Goal: Task Accomplishment & Management: Manage account settings

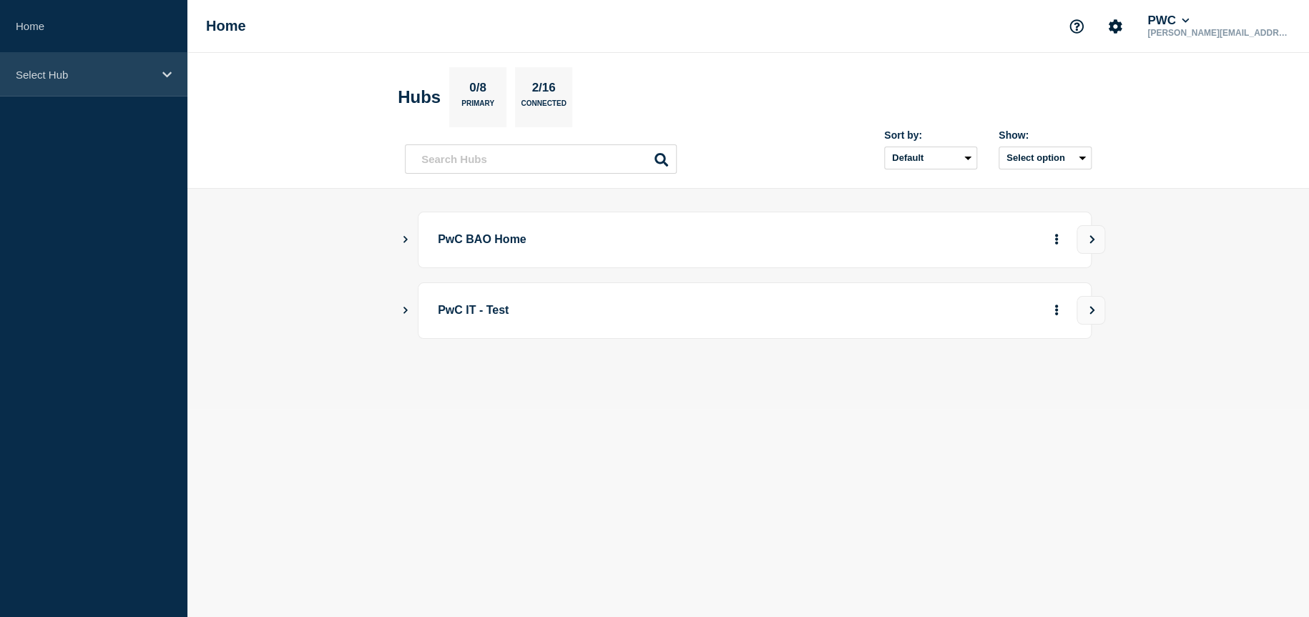
click at [135, 79] on div "Select Hub" at bounding box center [93, 75] width 187 height 44
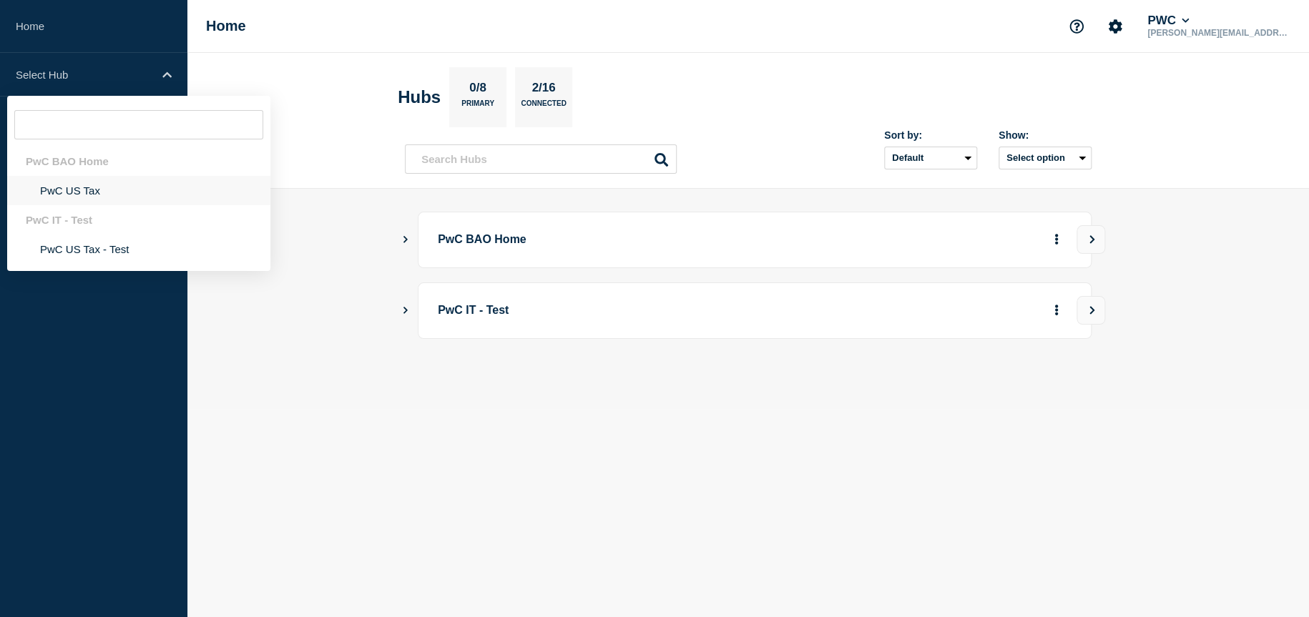
click at [114, 191] on li "PwC US Tax" at bounding box center [138, 190] width 263 height 29
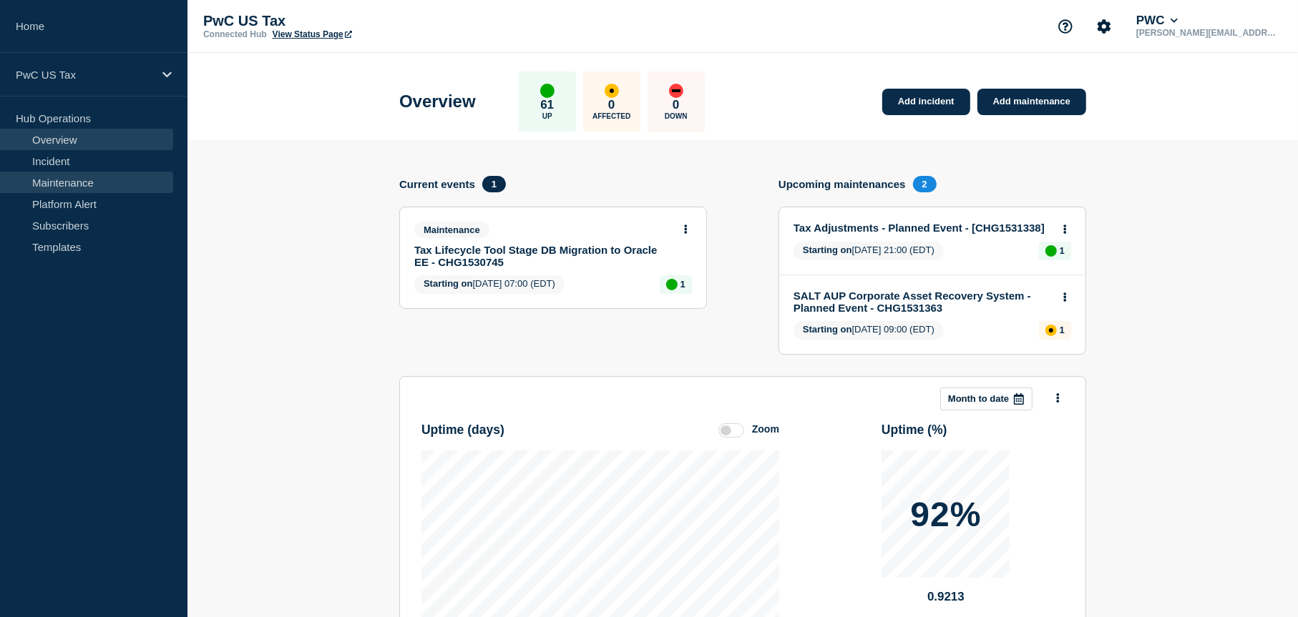
click at [65, 185] on link "Maintenance" at bounding box center [86, 182] width 173 height 21
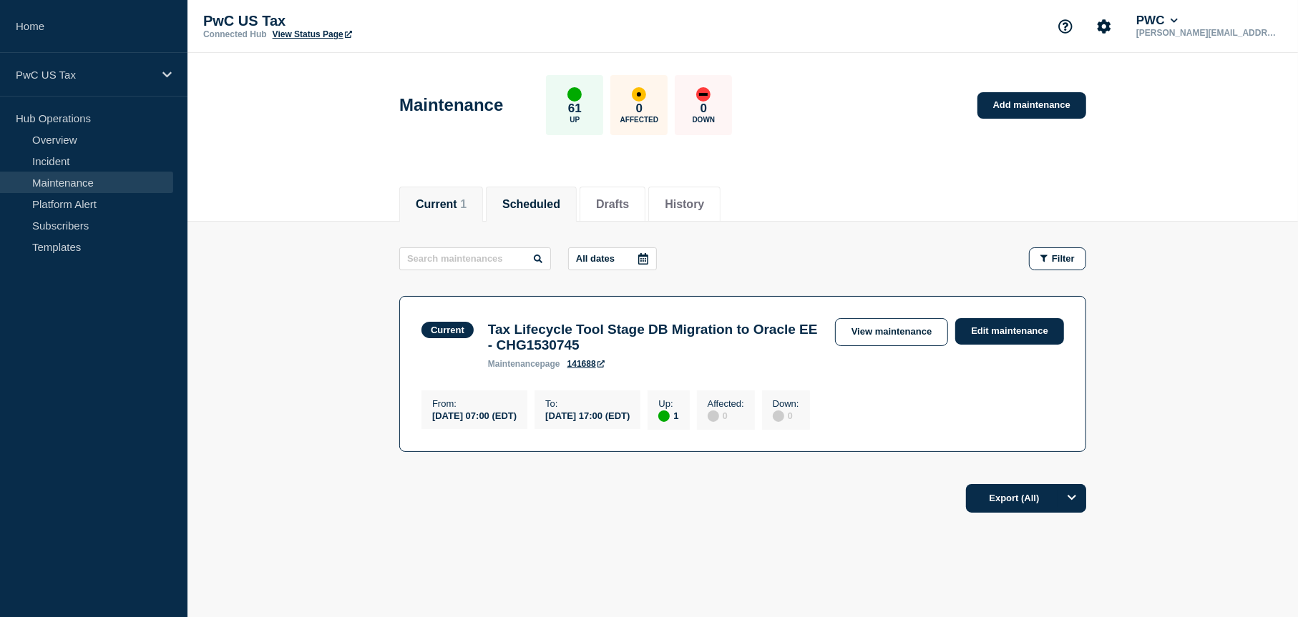
click at [511, 198] on button "Scheduled" at bounding box center [531, 204] width 58 height 13
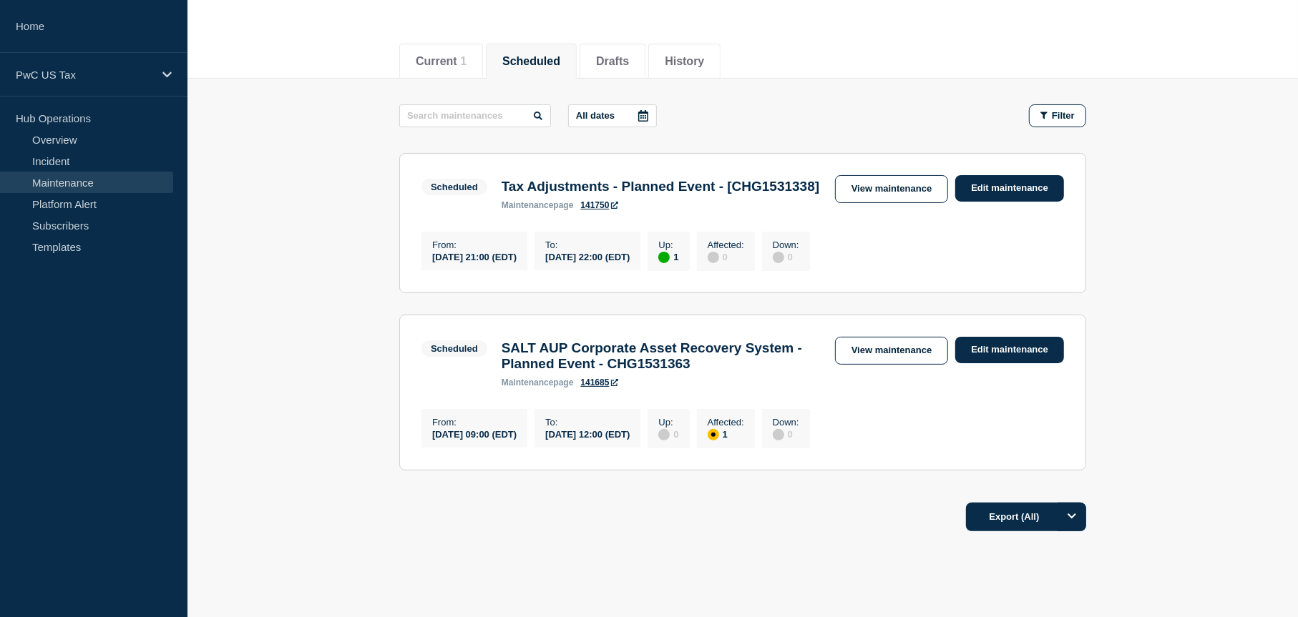
scroll to position [215, 0]
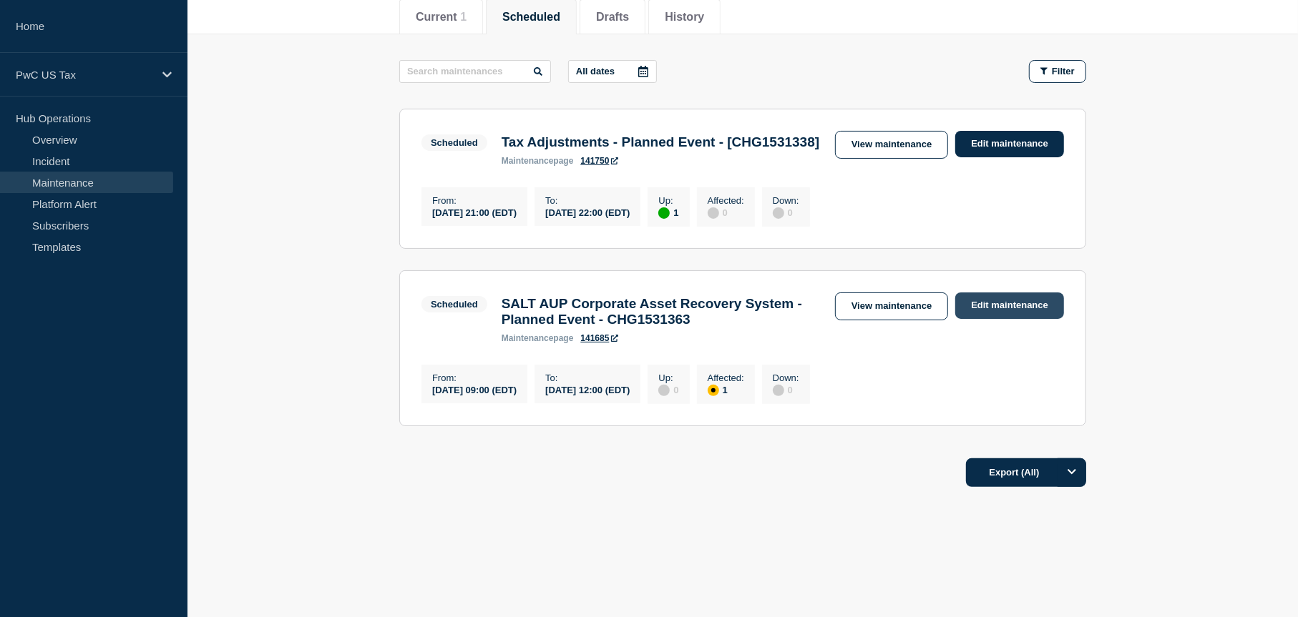
click at [1003, 308] on link "Edit maintenance" at bounding box center [1009, 306] width 109 height 26
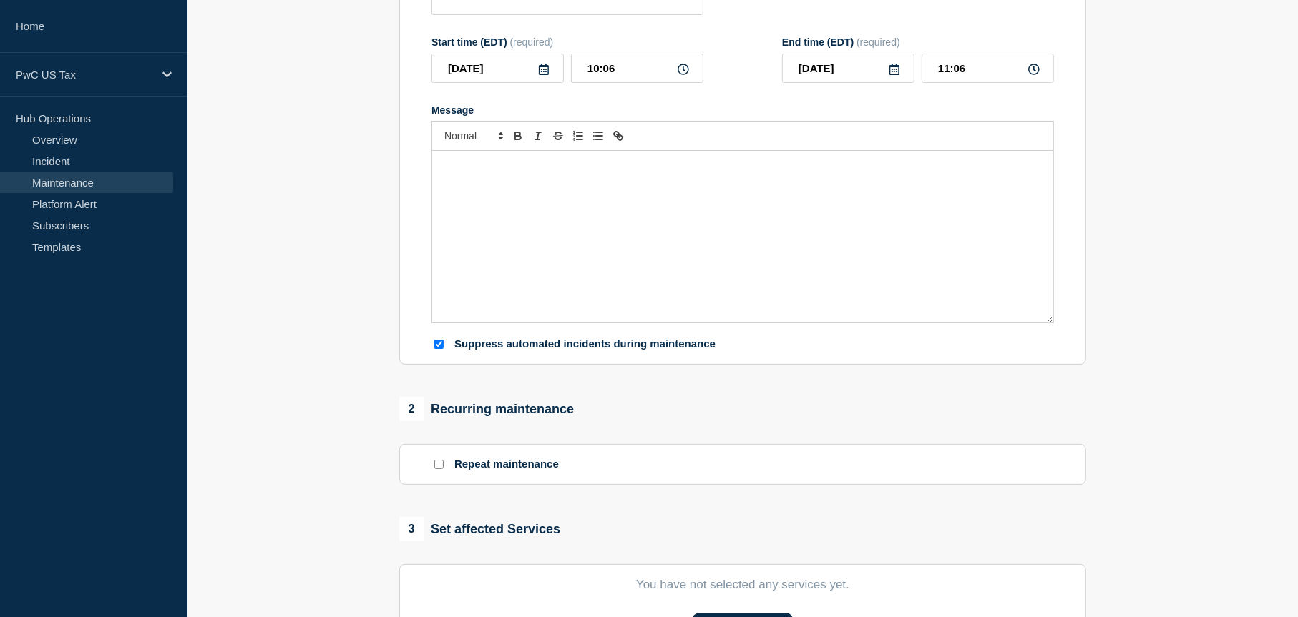
type input "SALT AUP Corporate Asset Recovery System - Planned Event - CHG1531363"
type input "2025-09-20"
type input "09:00"
type input "2025-09-20"
type input "12:00"
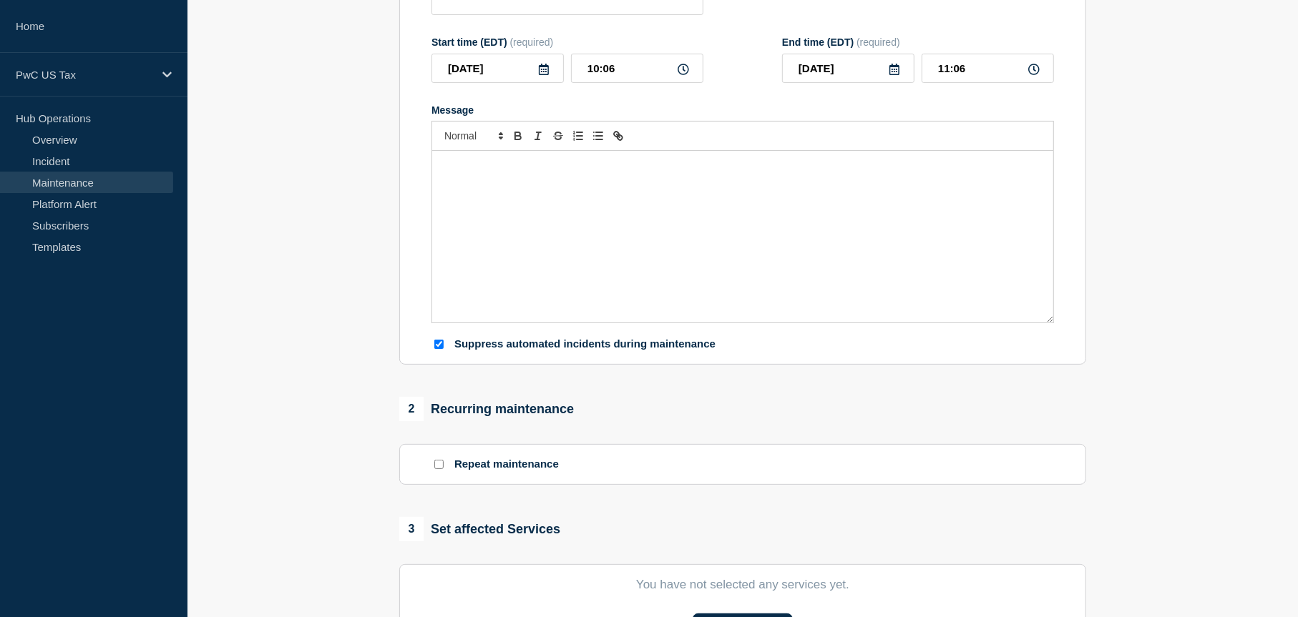
checkbox input "true"
checkbox input "false"
checkbox input "true"
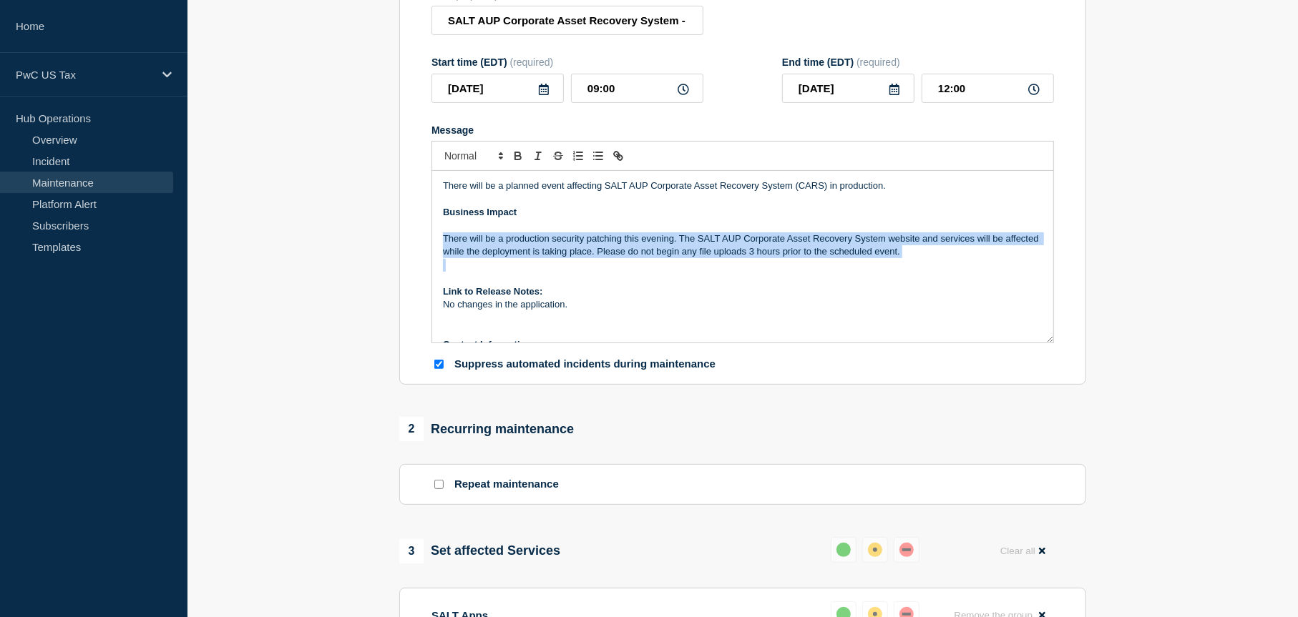
drag, startPoint x: 857, startPoint y: 290, endPoint x: 442, endPoint y: 264, distance: 415.8
click at [388, 267] on section "1 Provide details Title (required) SALT AUP Corporate Asset Recovery System - P…" at bounding box center [742, 507] width 1110 height 1159
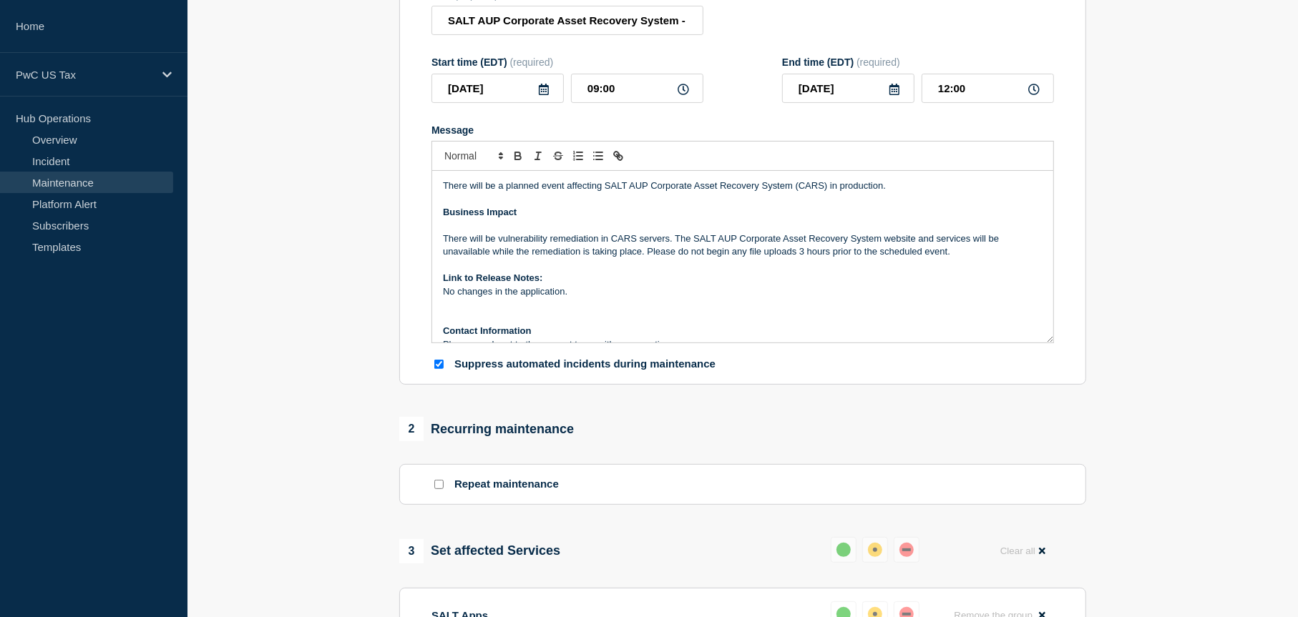
click at [970, 259] on p "There will be vulnerability remediation in CARS servers. The SALT AUP Corporate…" at bounding box center [743, 246] width 600 height 26
click at [1245, 416] on section "1 Provide details Title (required) SALT AUP Corporate Asset Recovery System - P…" at bounding box center [742, 507] width 1110 height 1159
click at [709, 443] on div "1 Provide details Title (required) SALT AUP Corporate Asset Recovery System - P…" at bounding box center [742, 507] width 703 height 1159
drag, startPoint x: 396, startPoint y: 411, endPoint x: 391, endPoint y: 395, distance: 17.2
click at [391, 398] on div "1 Provide details Title (required) SALT AUP Corporate Asset Recovery System - P…" at bounding box center [742, 507] width 703 height 1159
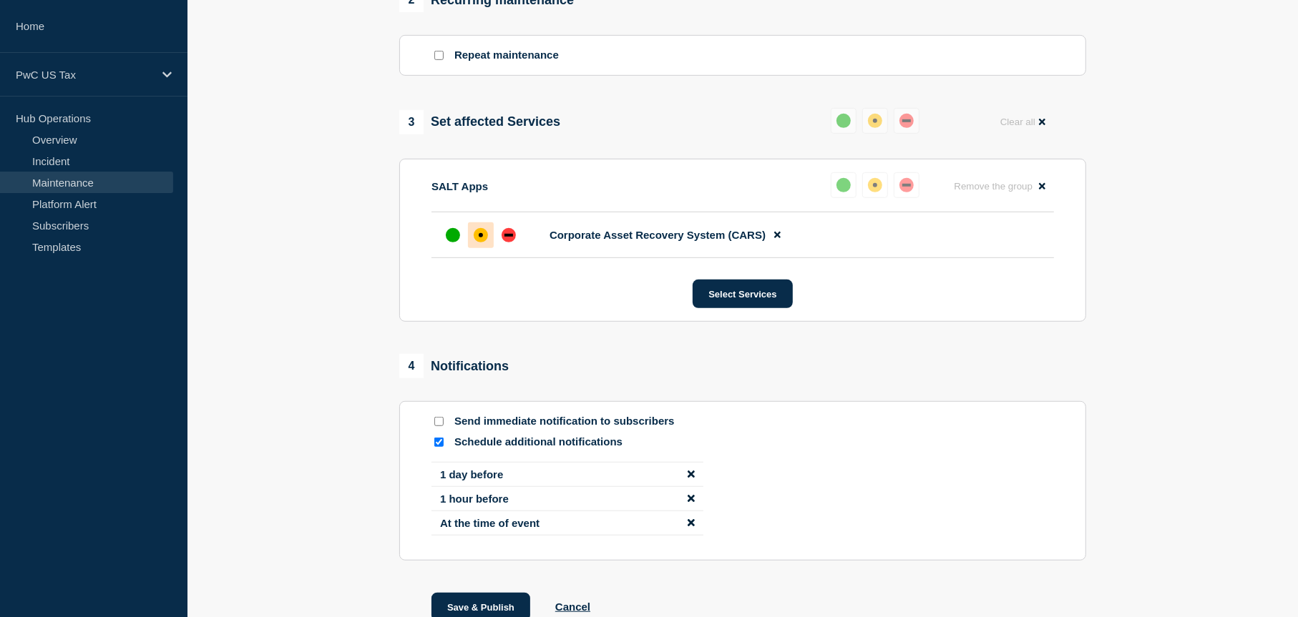
scroll to position [773, 0]
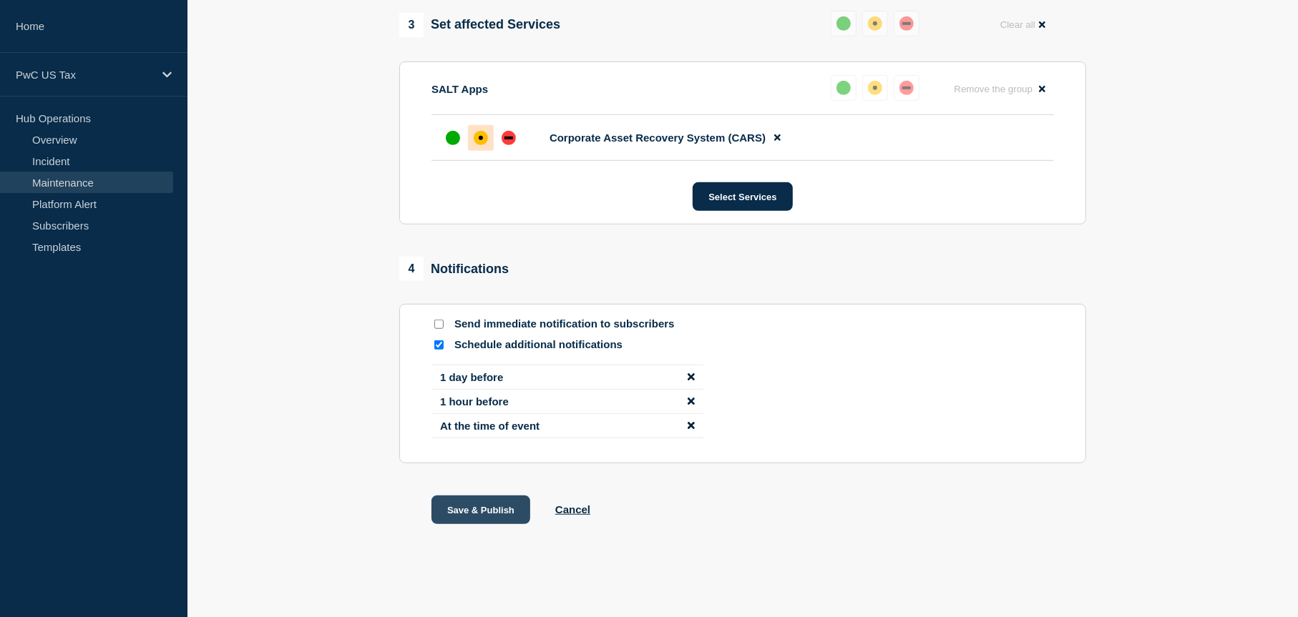
click at [469, 507] on button "Save & Publish" at bounding box center [480, 510] width 99 height 29
